Goal: Transaction & Acquisition: Subscribe to service/newsletter

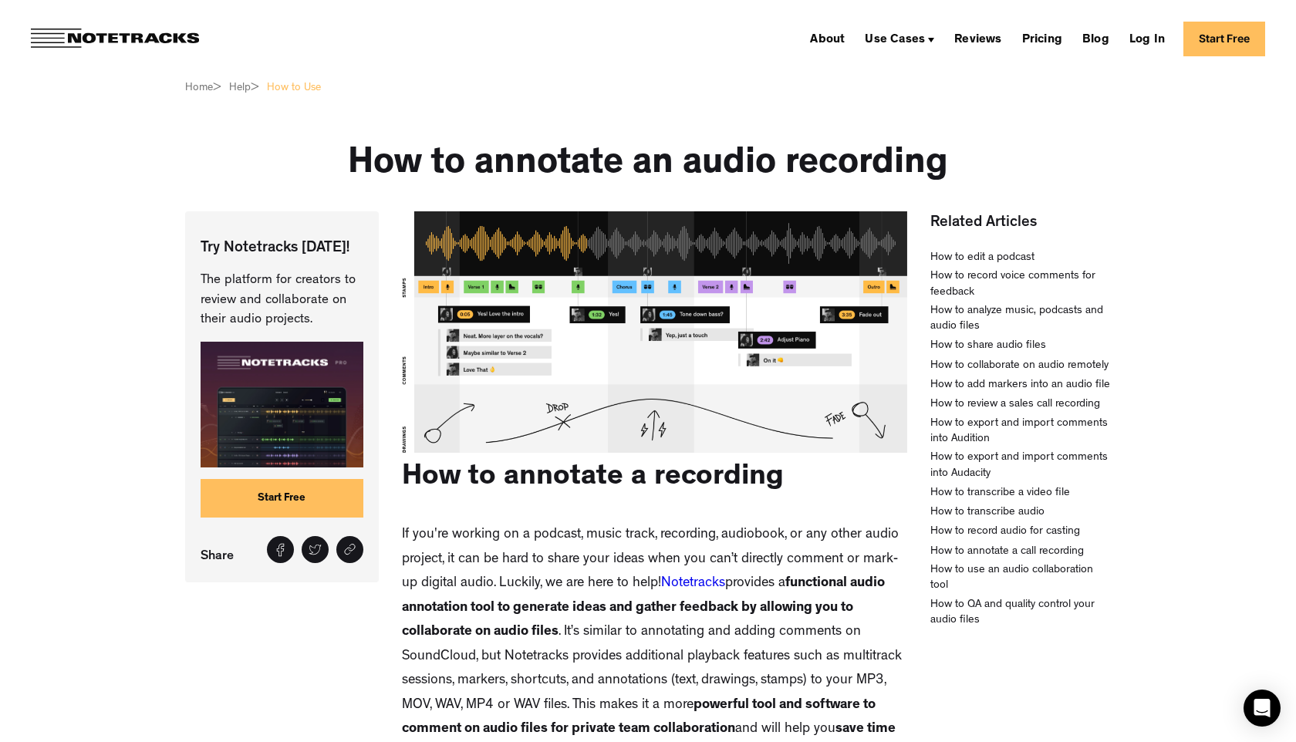
scroll to position [41, 0]
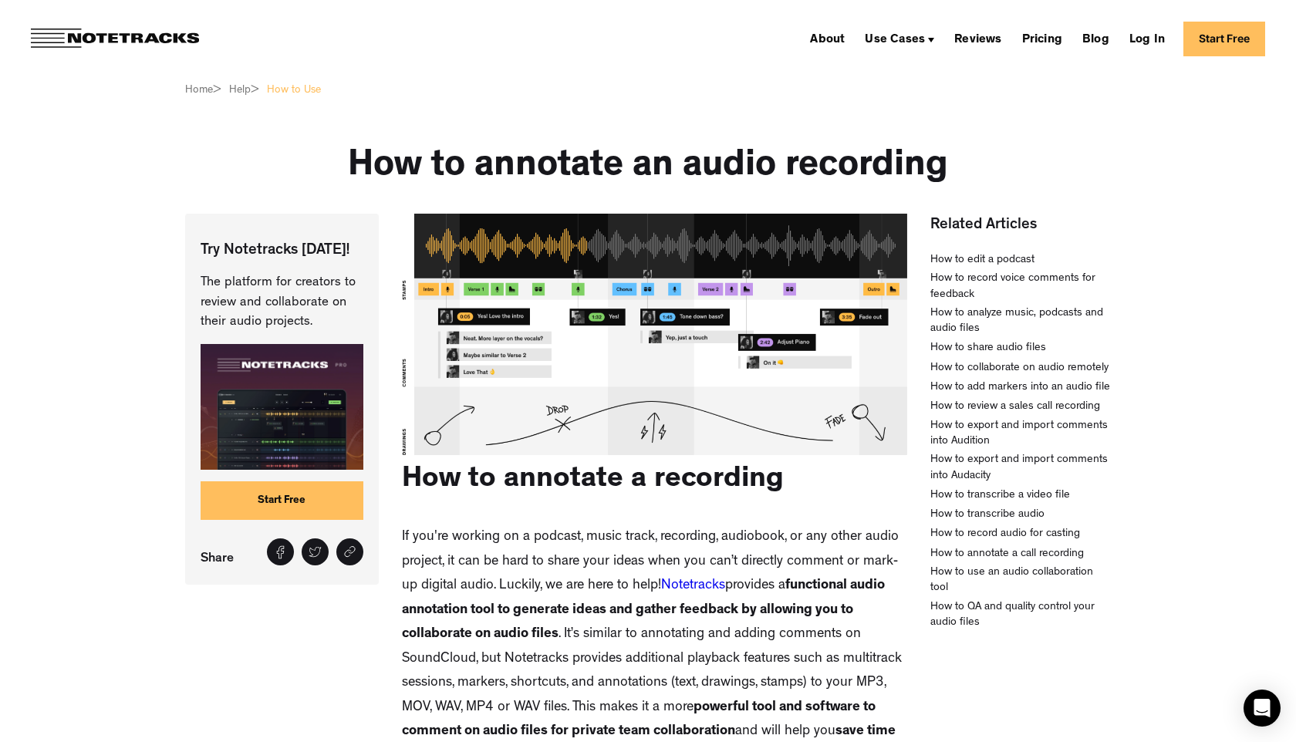
click at [259, 503] on link "Start Free" at bounding box center [282, 500] width 163 height 39
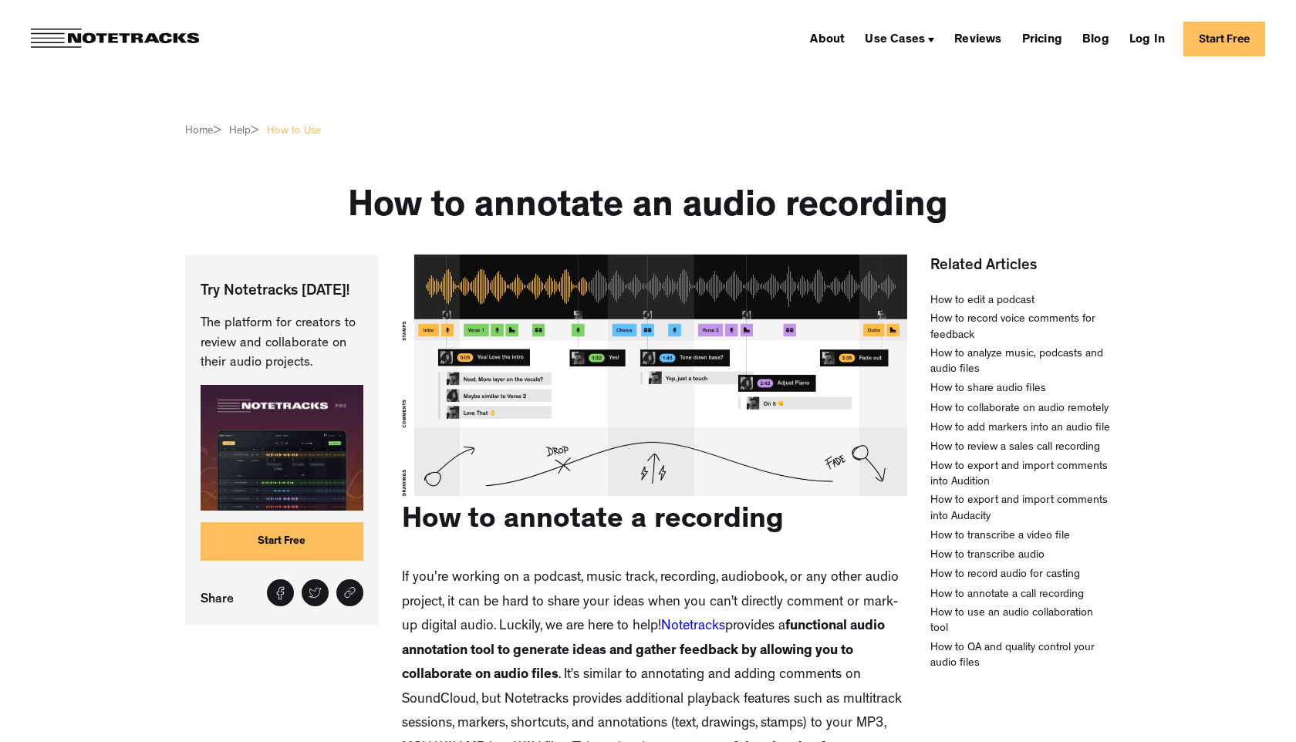
scroll to position [41, 0]
